Goal: Task Accomplishment & Management: Manage account settings

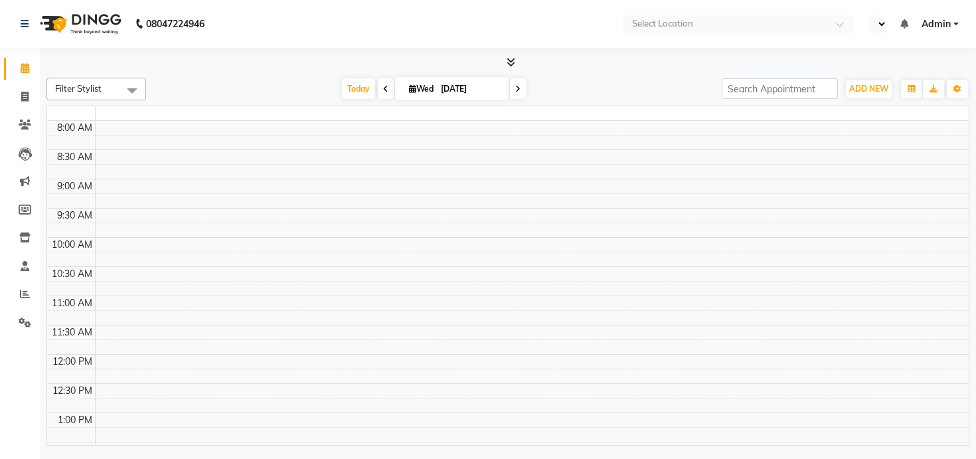
select select "en"
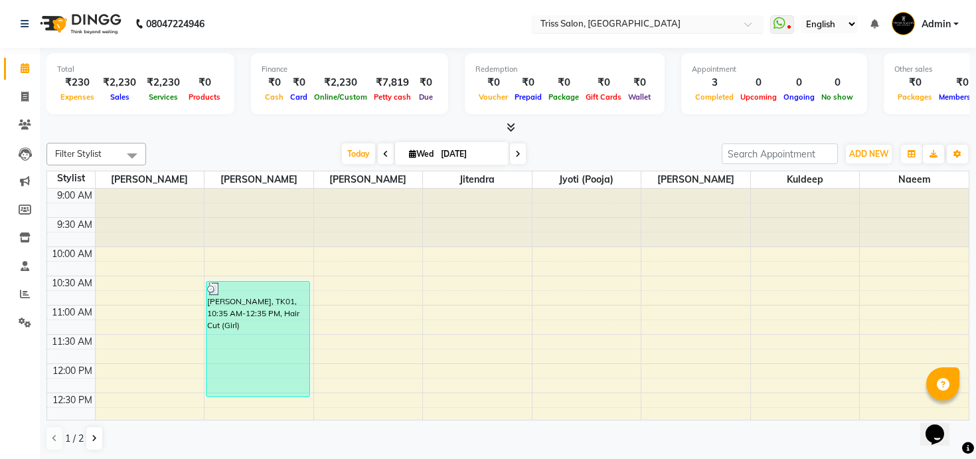
click at [610, 22] on input "text" at bounding box center [634, 25] width 193 height 13
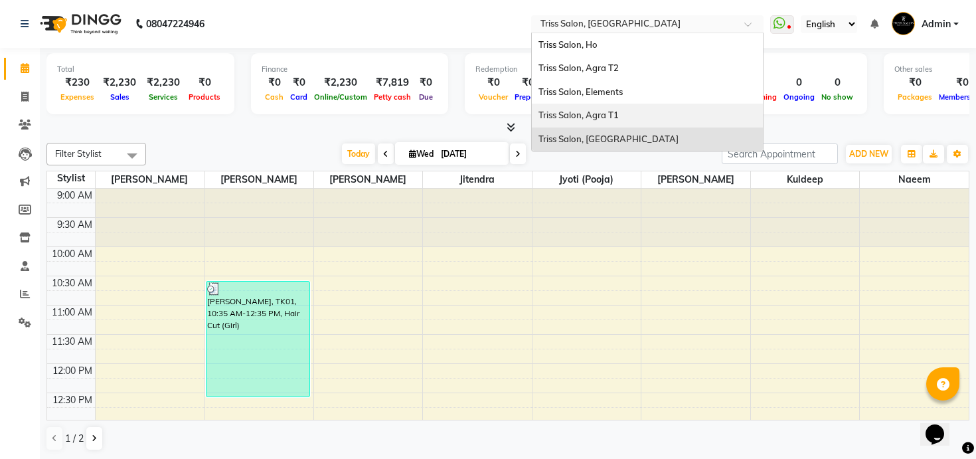
click at [603, 114] on span "Triss Salon, Agra T1" at bounding box center [579, 115] width 80 height 11
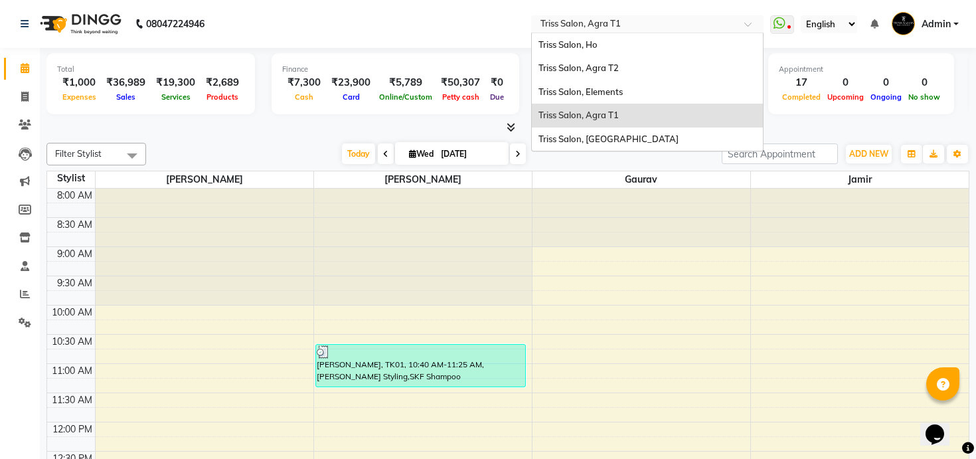
click at [631, 26] on input "text" at bounding box center [634, 25] width 193 height 13
click at [625, 65] on div "Triss Salon, Agra T2" at bounding box center [647, 68] width 231 height 24
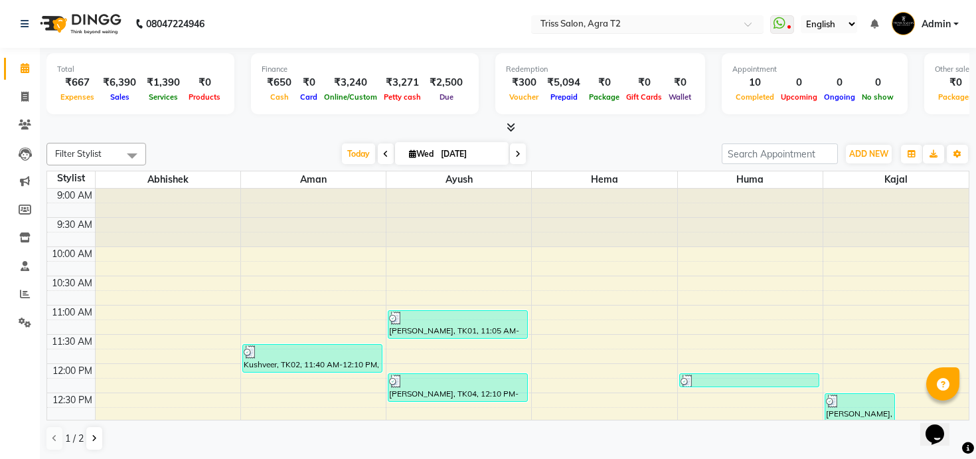
click at [622, 27] on input "text" at bounding box center [634, 25] width 193 height 13
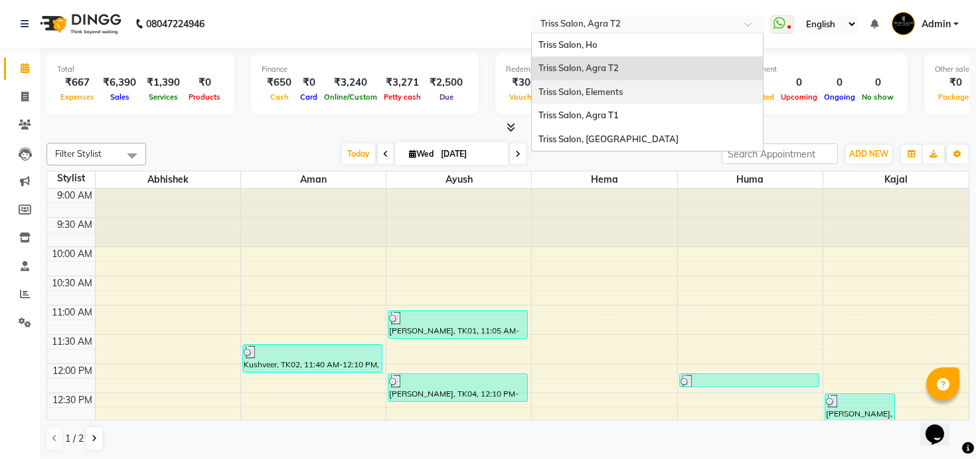
click at [615, 86] on span "Triss Salon, Elements" at bounding box center [581, 91] width 84 height 11
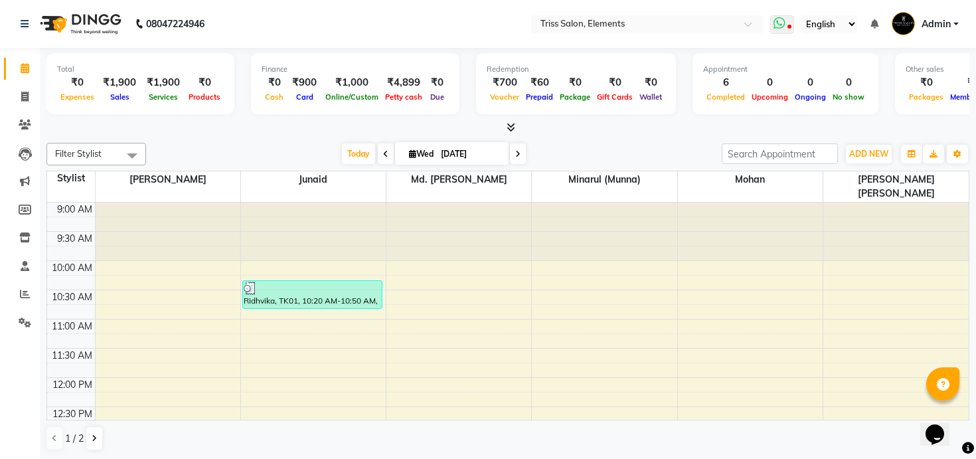
click at [784, 29] on icon at bounding box center [780, 23] width 12 height 13
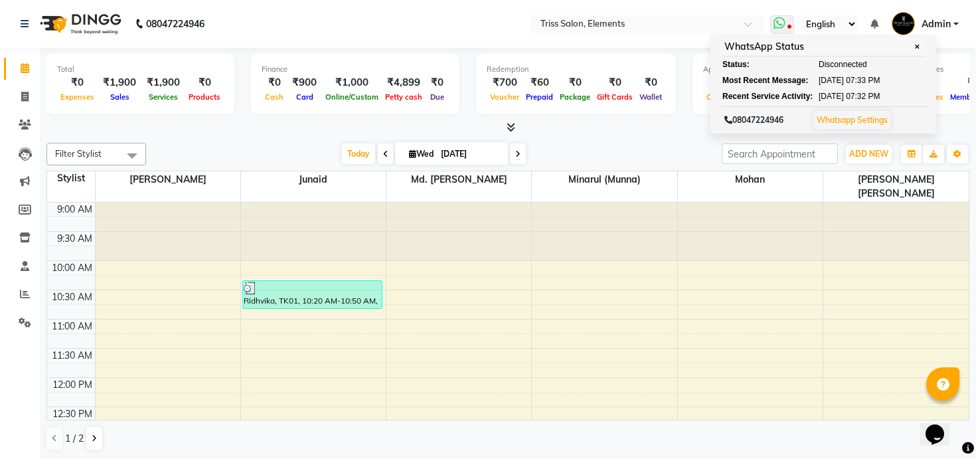
click at [784, 25] on icon at bounding box center [780, 23] width 12 height 13
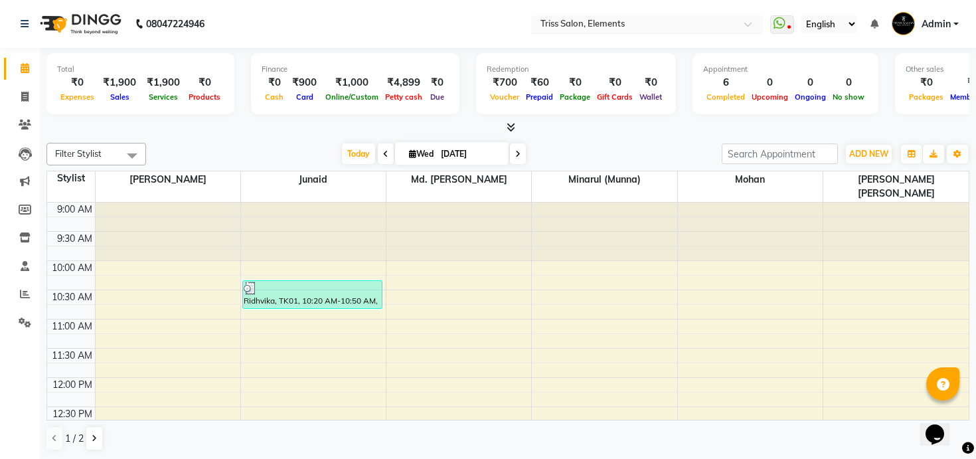
click at [622, 19] on input "text" at bounding box center [634, 25] width 193 height 13
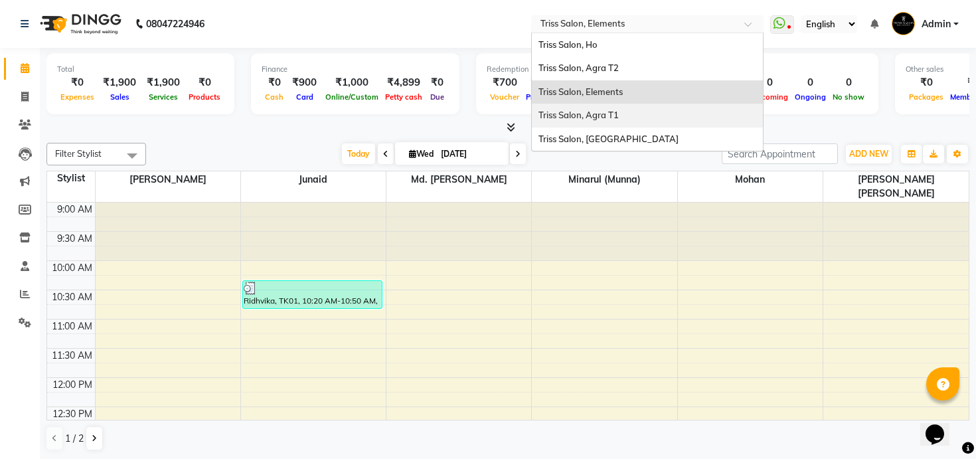
click at [593, 120] on span "Triss Salon, Agra T1" at bounding box center [579, 115] width 80 height 11
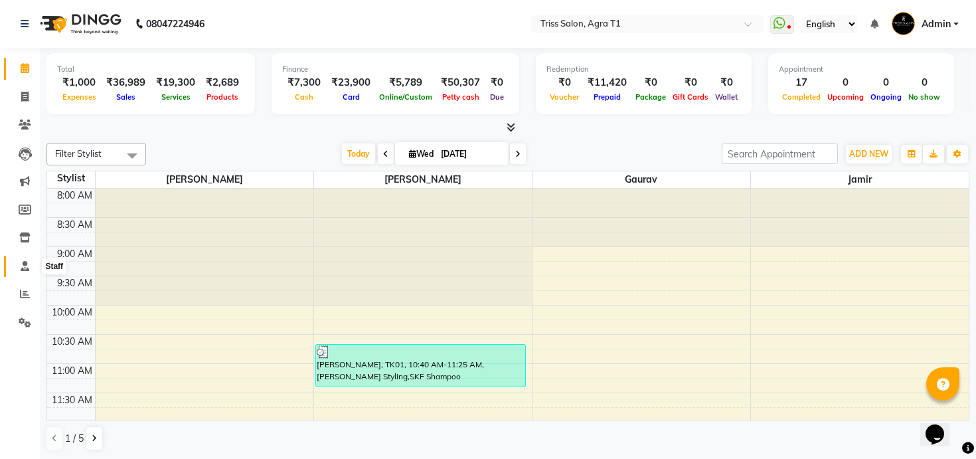
click at [25, 266] on icon at bounding box center [25, 266] width 9 height 10
